Goal: Check status: Check status

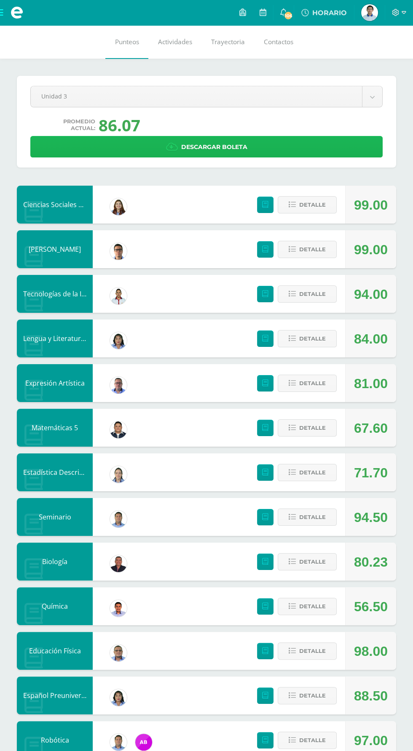
click at [72, 140] on link "Descargar boleta" at bounding box center [206, 146] width 352 height 21
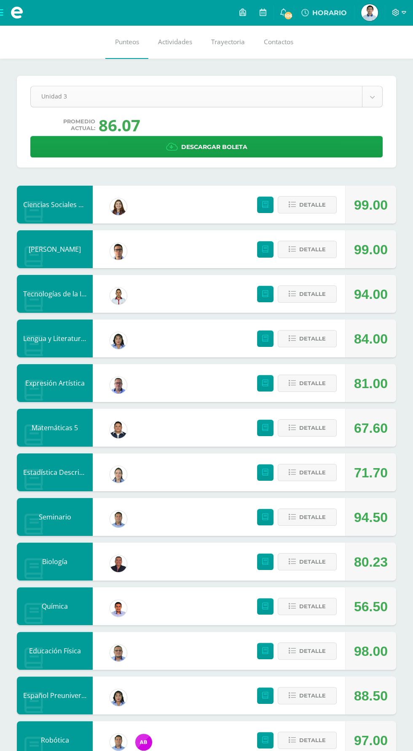
click at [43, 89] on body "Mis cursos Archivos Cerrar panel Biología [PERSON_NAME] en Ciencias y Letras "5…" at bounding box center [206, 410] width 413 height 821
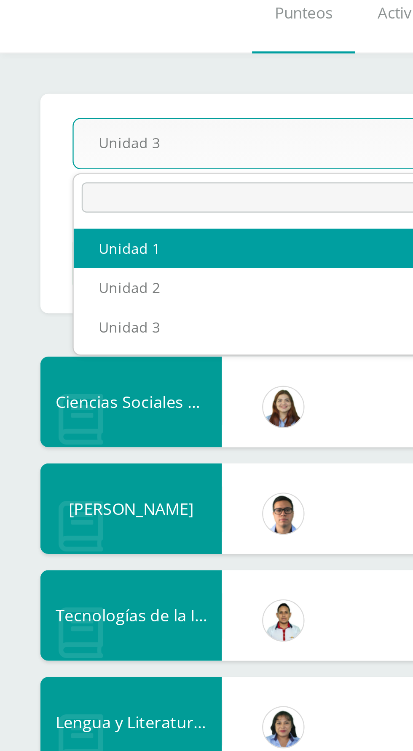
select select "Unidad 1"
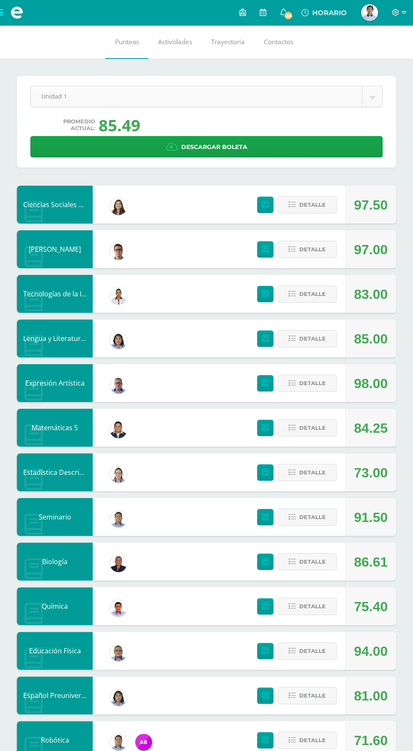
click at [250, 102] on body "Mis cursos Archivos Cerrar panel Biología [PERSON_NAME] en Ciencias y Letras "5…" at bounding box center [206, 410] width 413 height 821
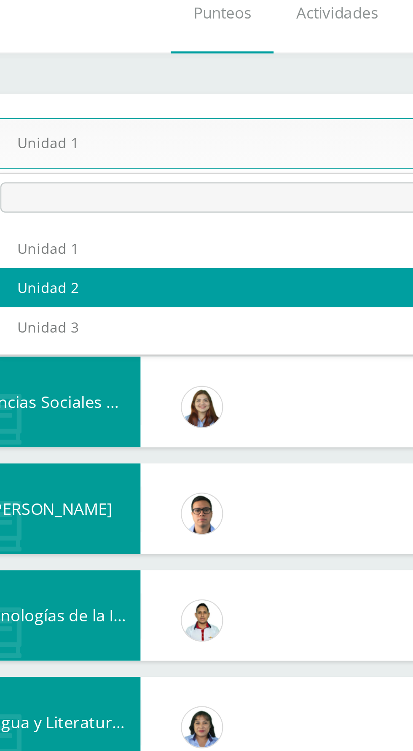
select select "Unidad 2"
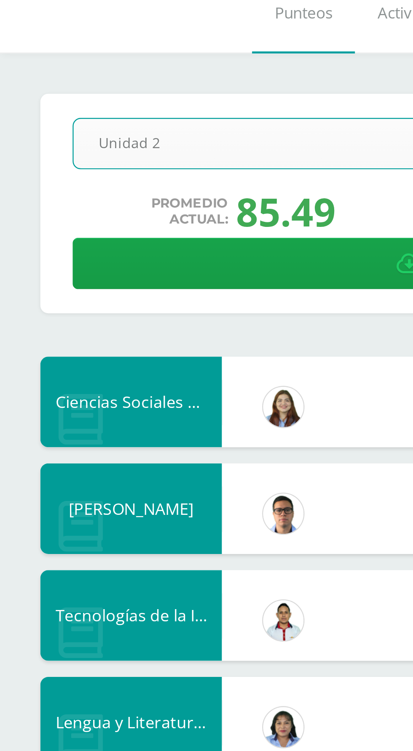
click at [9, 134] on div "Pendiente Unidad 2 Unidad 1 Unidad 2 Unidad 3 Promedio actual: 85.49 Descargar …" at bounding box center [206, 440] width 413 height 762
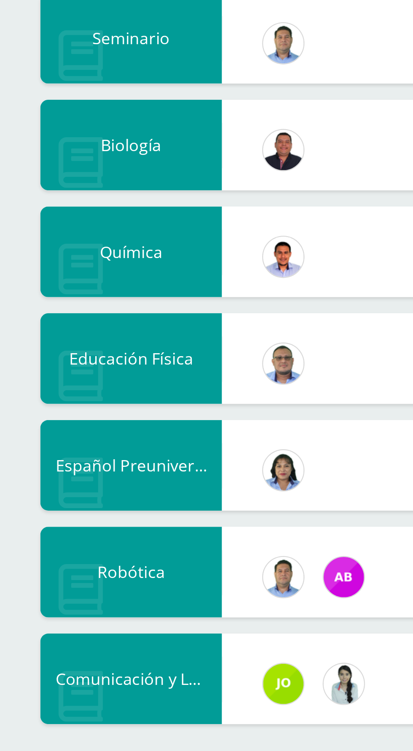
scroll to position [66, 0]
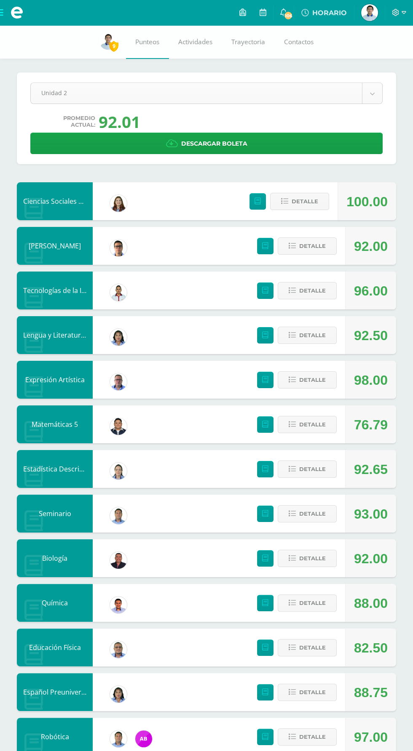
click at [51, 95] on body "Mis cursos Archivos Cerrar panel Biología [PERSON_NAME] en Ciencias y Letras "5…" at bounding box center [206, 409] width 413 height 818
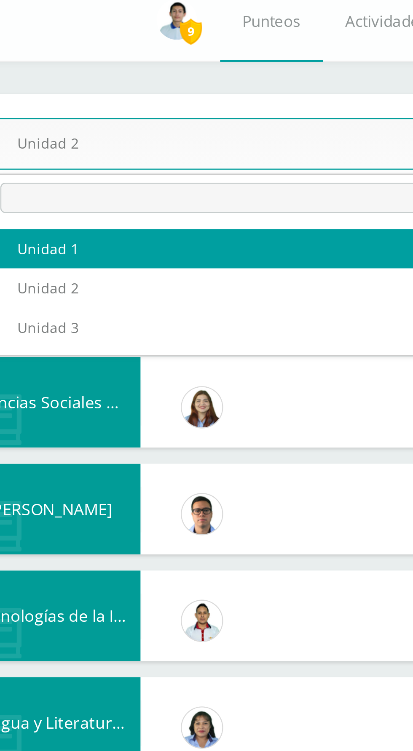
select select "Unidad 1"
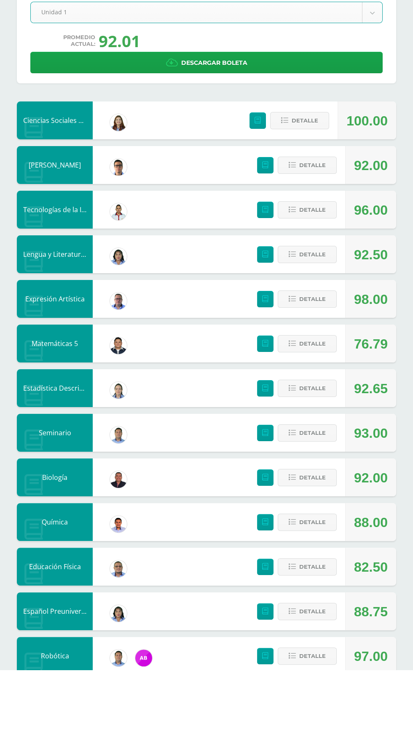
click at [37, 261] on icon at bounding box center [33, 253] width 19 height 21
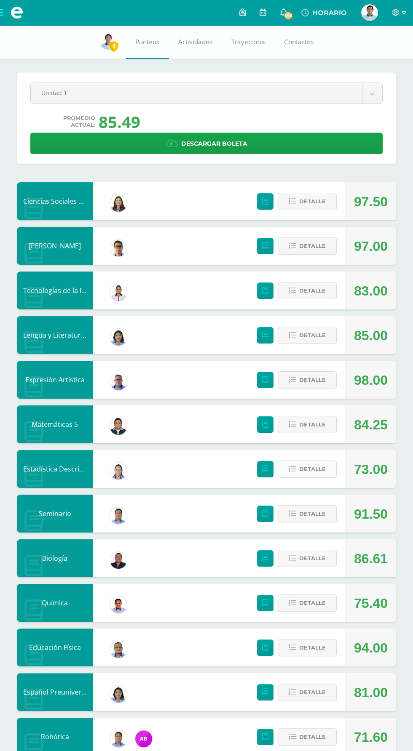
click at [313, 469] on span "Detalle" at bounding box center [312, 470] width 27 height 16
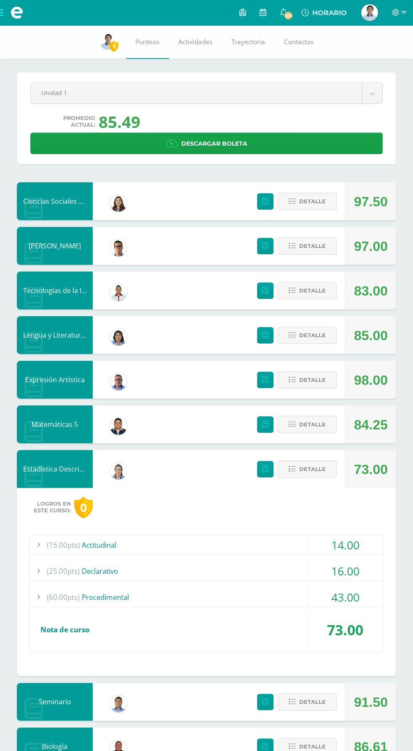
click at [209, 591] on div "(60.00pts) Procedimental" at bounding box center [206, 597] width 353 height 19
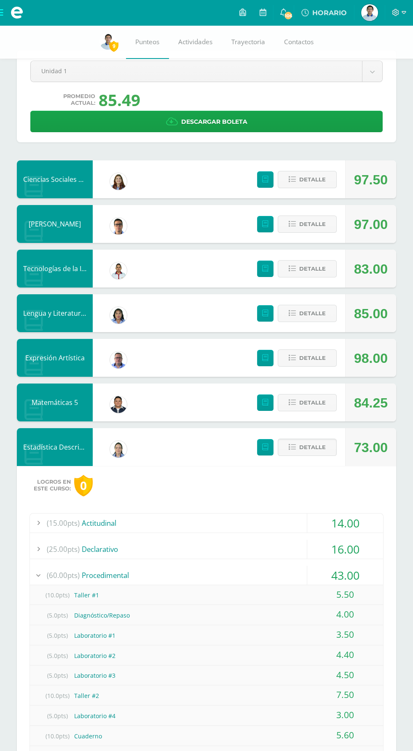
scroll to position [23, 0]
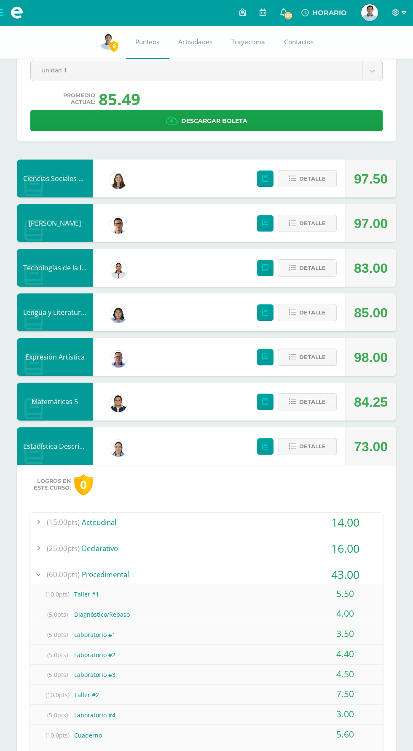
click at [304, 441] on span "Detalle" at bounding box center [312, 447] width 27 height 16
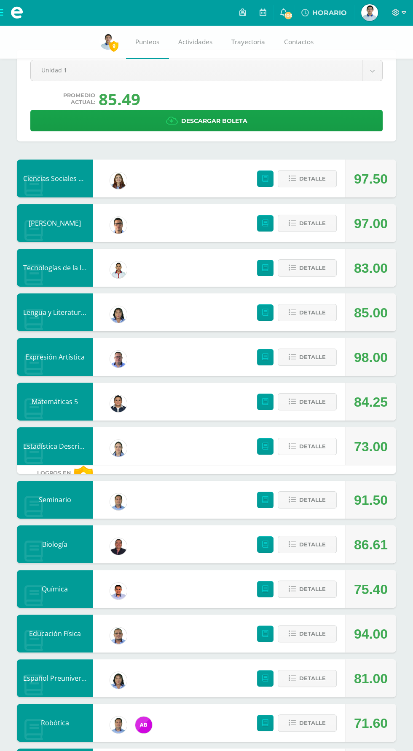
scroll to position [5, 0]
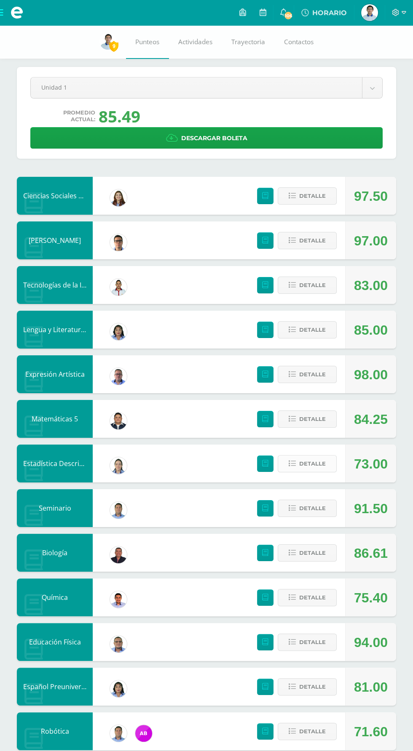
click at [302, 458] on span "Detalle" at bounding box center [312, 464] width 27 height 16
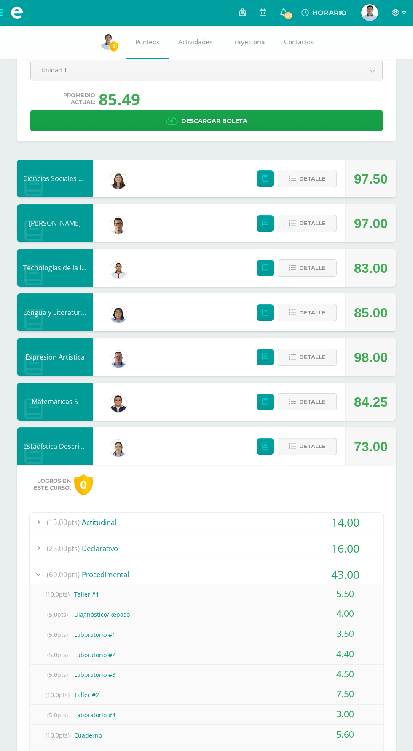
click at [300, 448] on span "Detalle" at bounding box center [312, 447] width 27 height 16
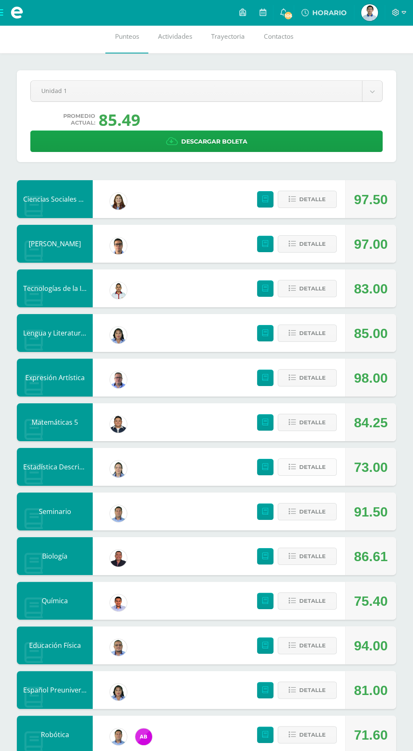
scroll to position [0, 0]
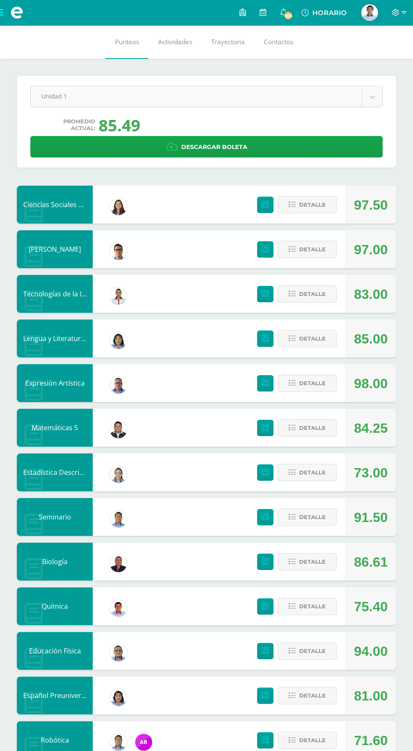
click at [55, 96] on body "Mis cursos Archivos Cerrar panel Biología Quinto Bachillerato en Ciencias y Let…" at bounding box center [206, 410] width 413 height 821
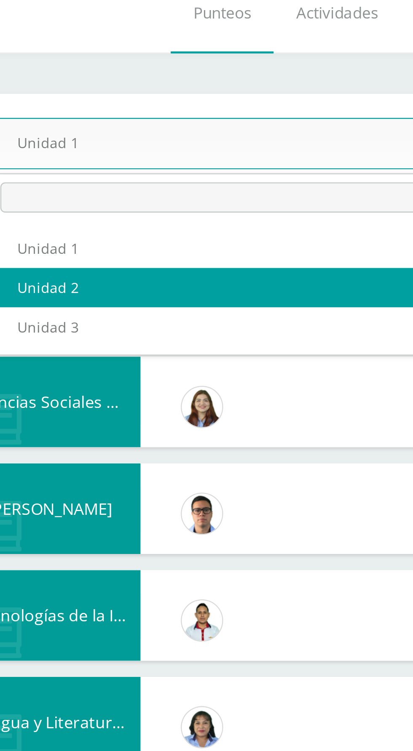
select select "Unidad 2"
